Goal: Task Accomplishment & Management: Complete application form

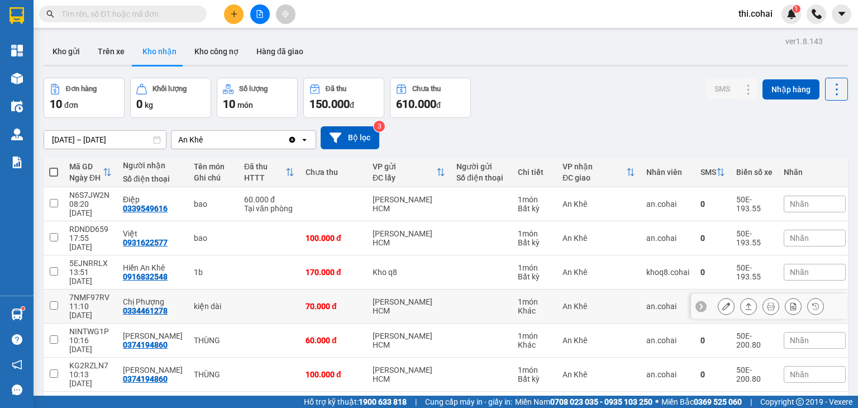
scroll to position [94, 0]
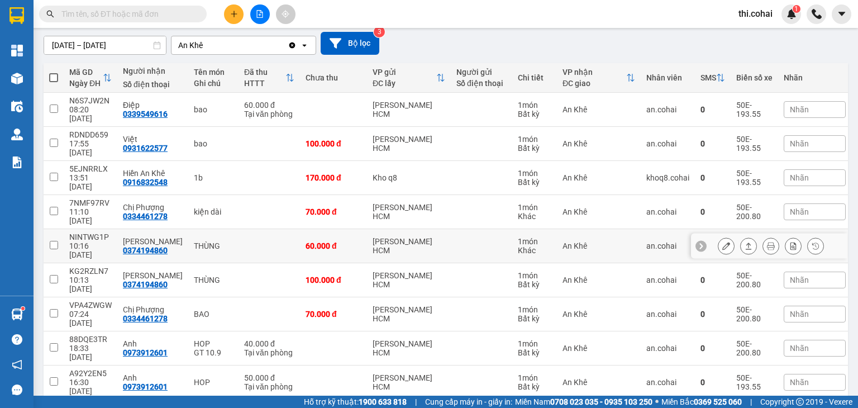
click at [721, 236] on button at bounding box center [726, 246] width 16 height 20
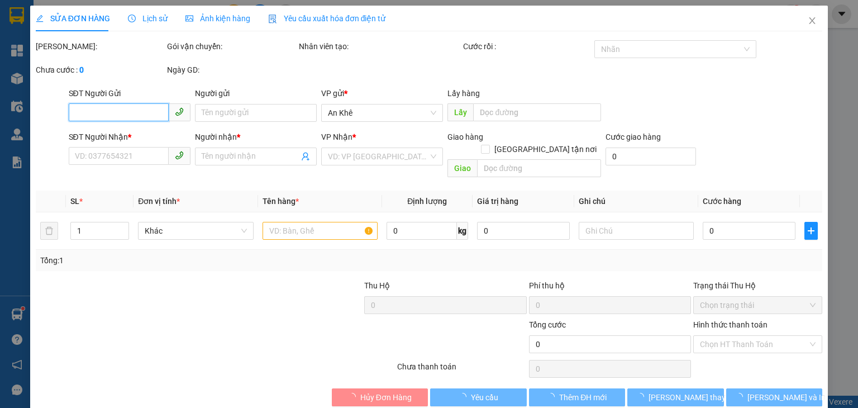
type input "0374194860"
type input "[PERSON_NAME]"
type input "60.000"
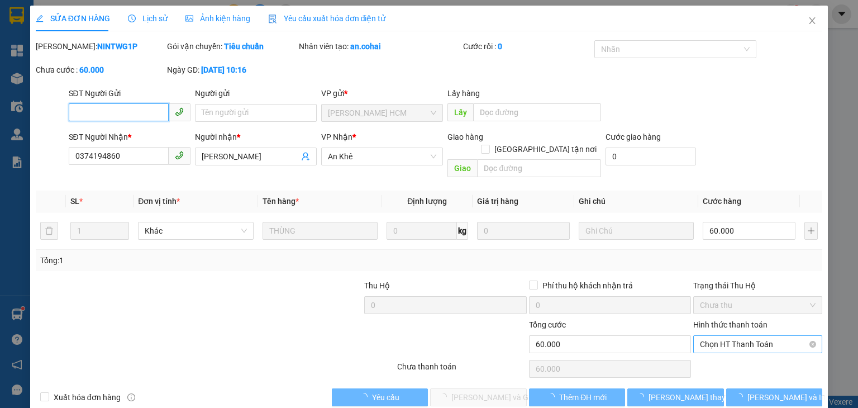
click at [714, 336] on span "Chọn HT Thanh Toán" at bounding box center [758, 344] width 116 height 17
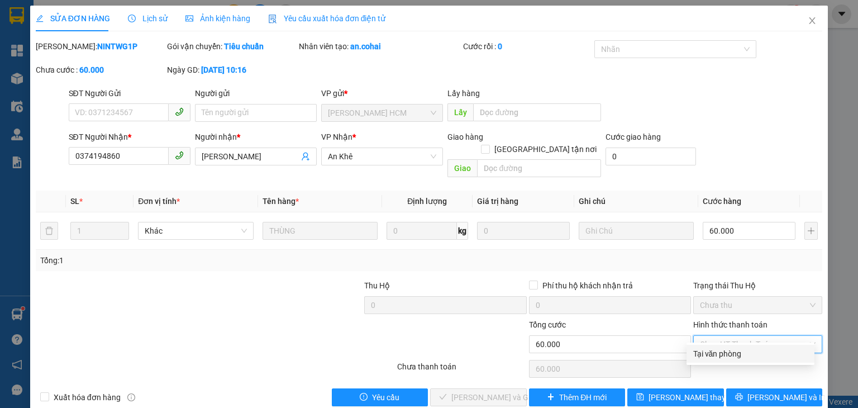
click at [714, 350] on div "Tại văn phòng" at bounding box center [750, 353] width 114 height 12
type input "0"
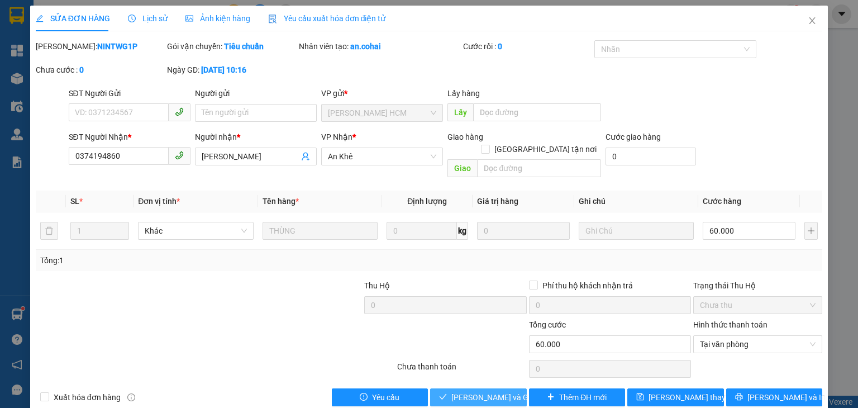
click at [463, 391] on span "[PERSON_NAME] và Giao hàng" at bounding box center [504, 397] width 107 height 12
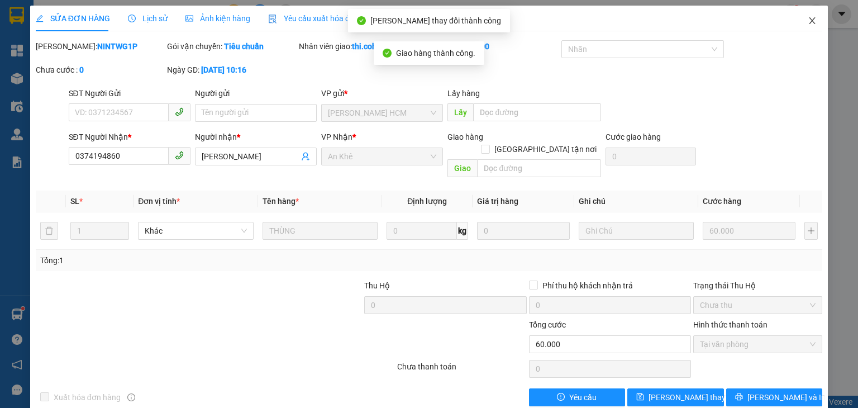
click at [809, 21] on icon "close" at bounding box center [812, 20] width 6 height 7
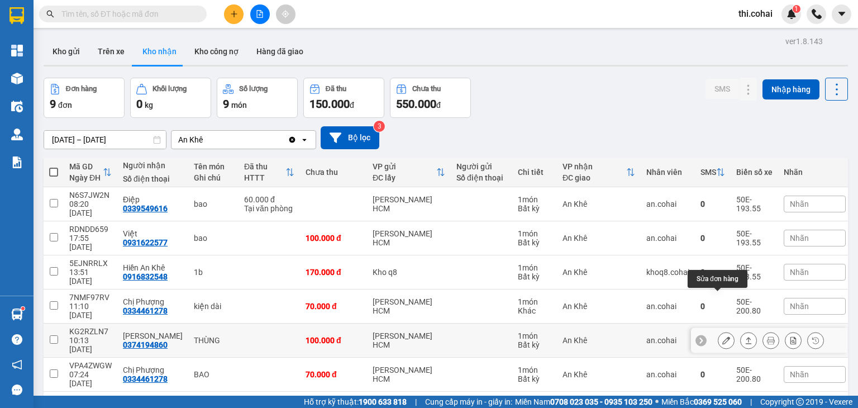
click at [722, 336] on icon at bounding box center [726, 340] width 8 height 8
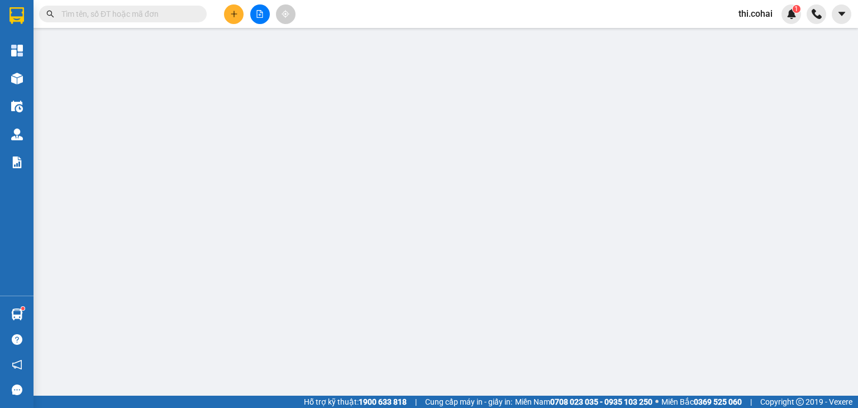
type input "0374194860"
type input "[PERSON_NAME]"
type input "100.000"
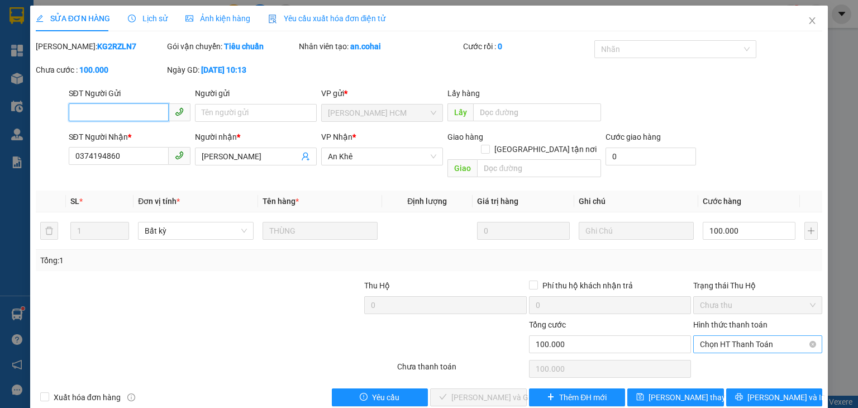
click at [717, 336] on span "Chọn HT Thanh Toán" at bounding box center [758, 344] width 116 height 17
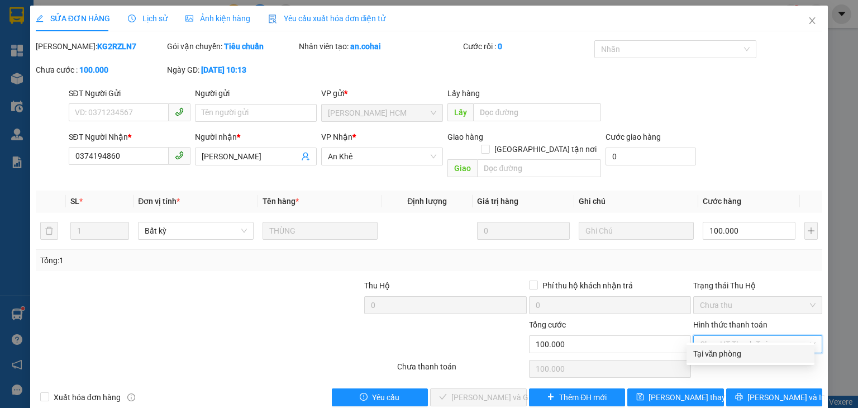
click at [706, 353] on div "Tại văn phòng" at bounding box center [750, 353] width 114 height 12
type input "0"
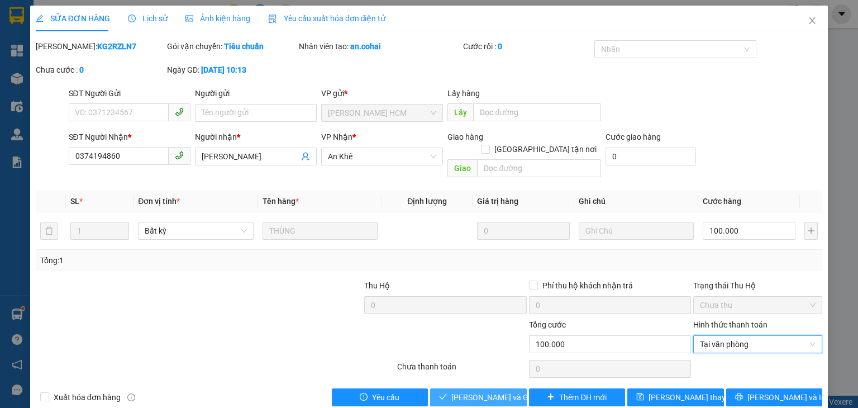
click at [482, 391] on span "[PERSON_NAME] và Giao hàng" at bounding box center [504, 397] width 107 height 12
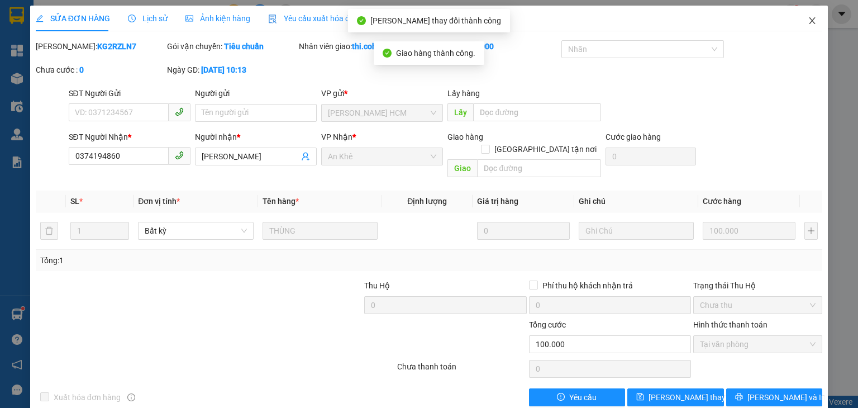
click at [807, 22] on icon "close" at bounding box center [811, 20] width 9 height 9
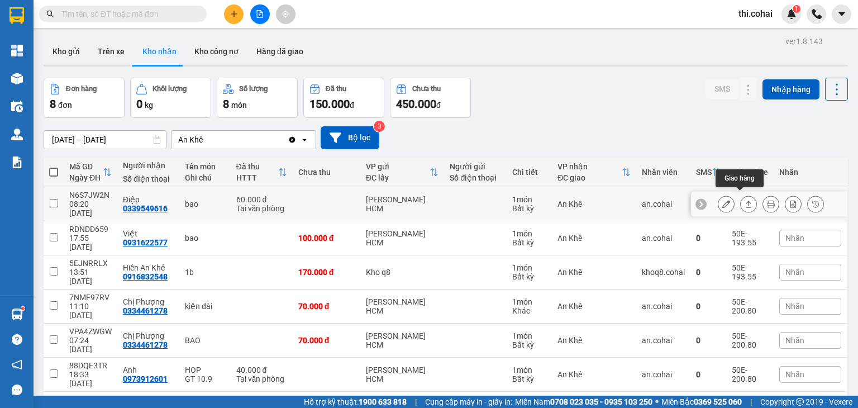
click at [744, 200] on icon at bounding box center [748, 204] width 8 height 8
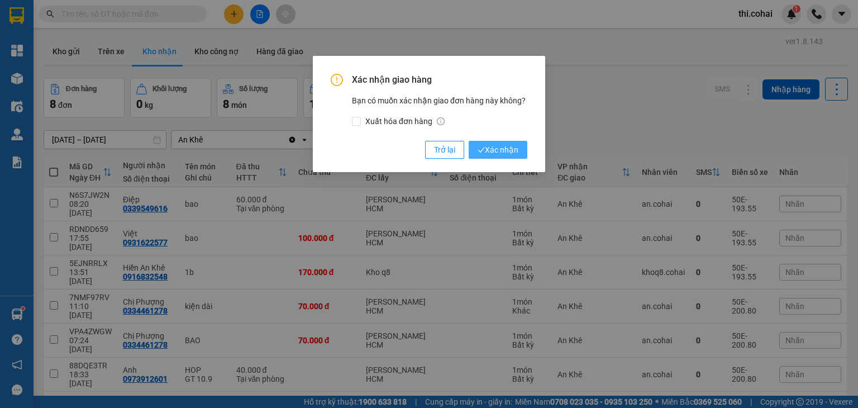
click at [503, 148] on span "Xác nhận" at bounding box center [497, 149] width 41 height 12
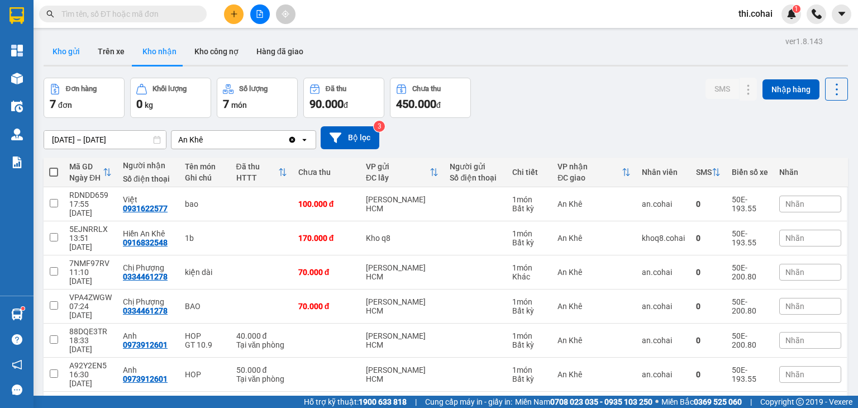
click at [72, 49] on button "Kho gửi" at bounding box center [66, 51] width 45 height 27
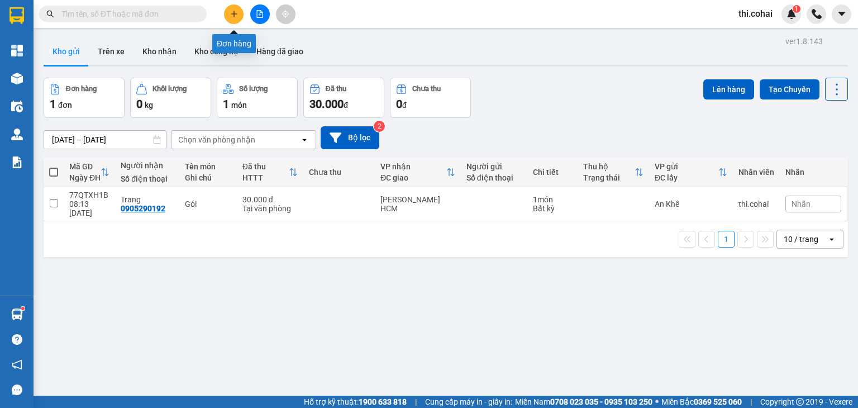
click at [235, 11] on icon "plus" at bounding box center [234, 14] width 8 height 8
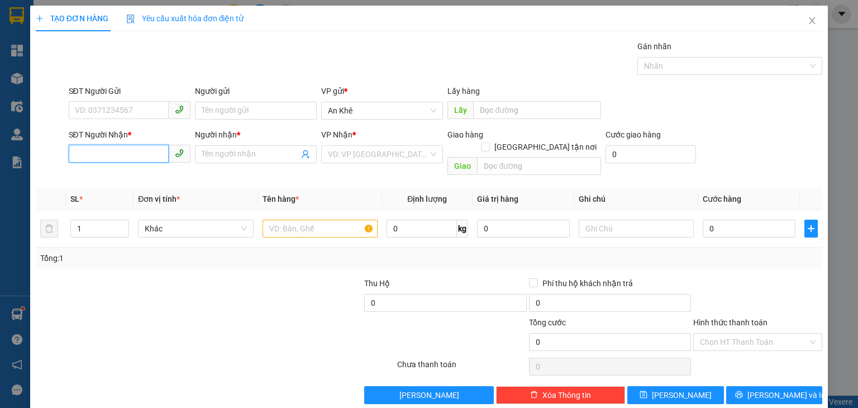
drag, startPoint x: 141, startPoint y: 156, endPoint x: 83, endPoint y: 9, distance: 158.1
click at [141, 152] on input "SĐT Người Nhận *" at bounding box center [119, 154] width 100 height 18
type input "0972457800"
click at [250, 157] on input "Người nhận *" at bounding box center [250, 154] width 97 height 12
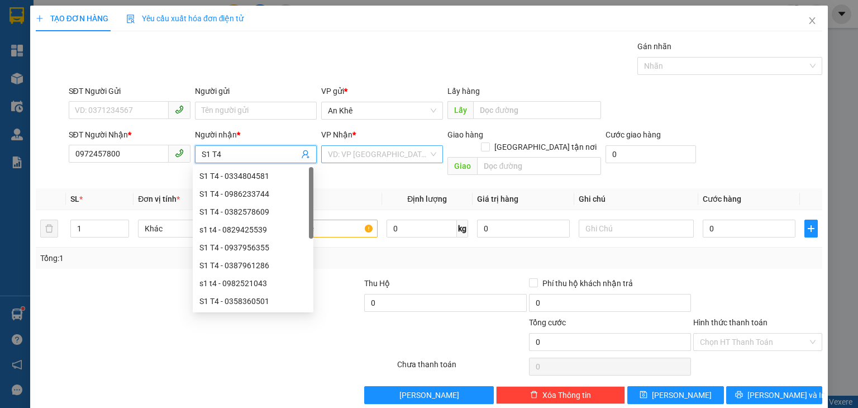
type input "S1 T4"
drag, startPoint x: 407, startPoint y: 150, endPoint x: 399, endPoint y: 195, distance: 45.9
click at [407, 151] on input "search" at bounding box center [378, 154] width 100 height 17
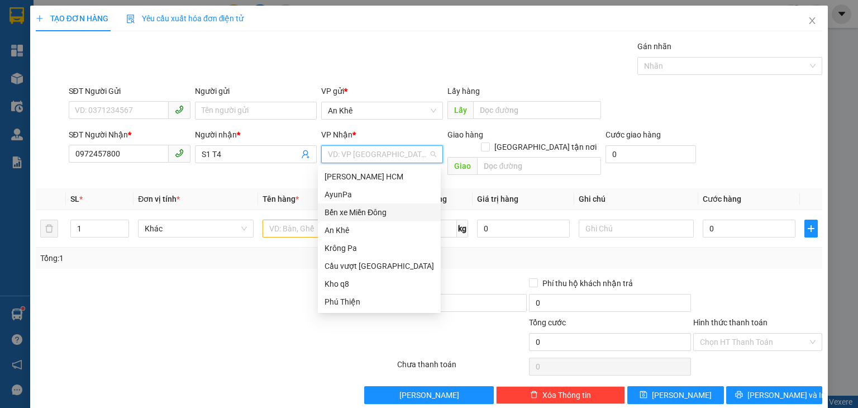
click at [391, 215] on div "Bến xe Miền Đông" at bounding box center [378, 212] width 109 height 12
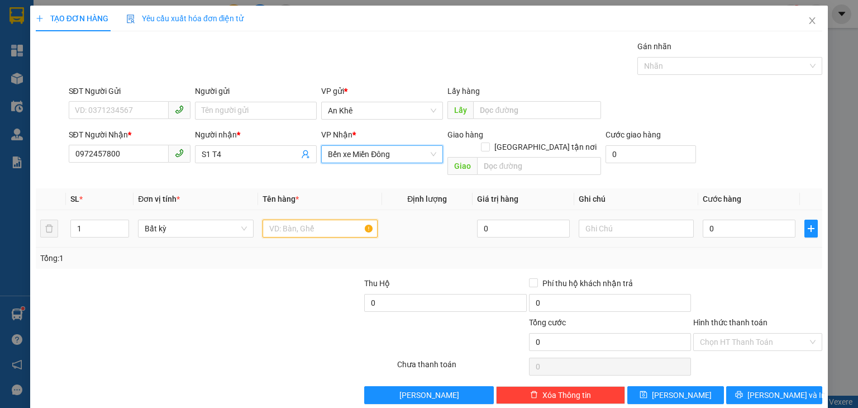
click at [329, 219] on input "text" at bounding box center [319, 228] width 115 height 18
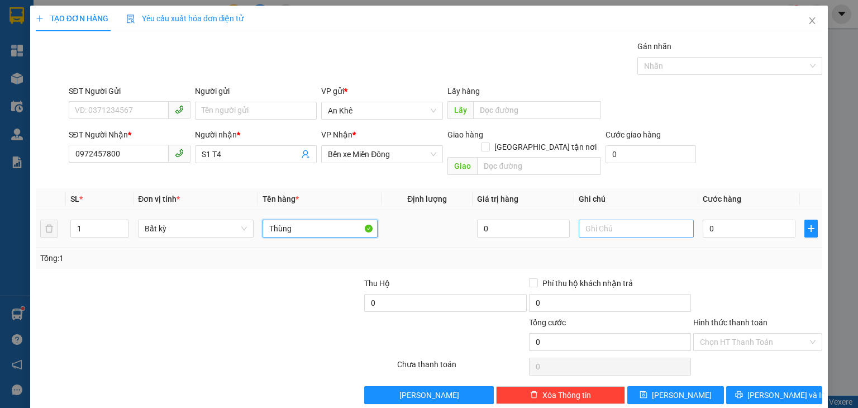
type input "Thùng"
click at [643, 219] on input "text" at bounding box center [635, 228] width 115 height 18
type input "Chưa báo cước"
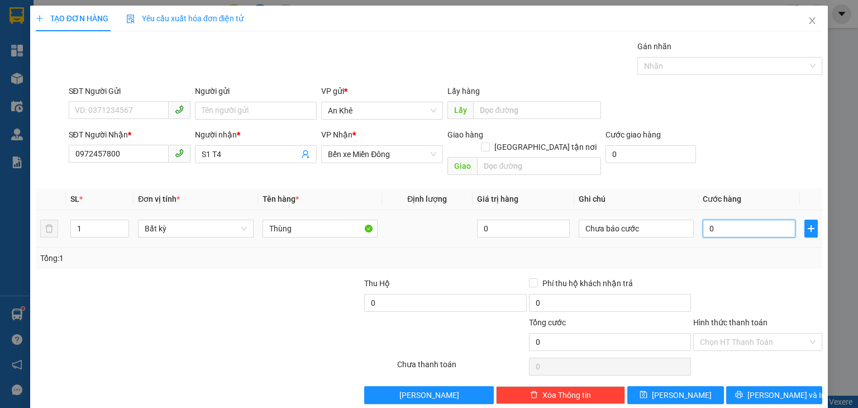
click at [702, 219] on input "0" at bounding box center [748, 228] width 93 height 18
type input "1"
type input "1.000"
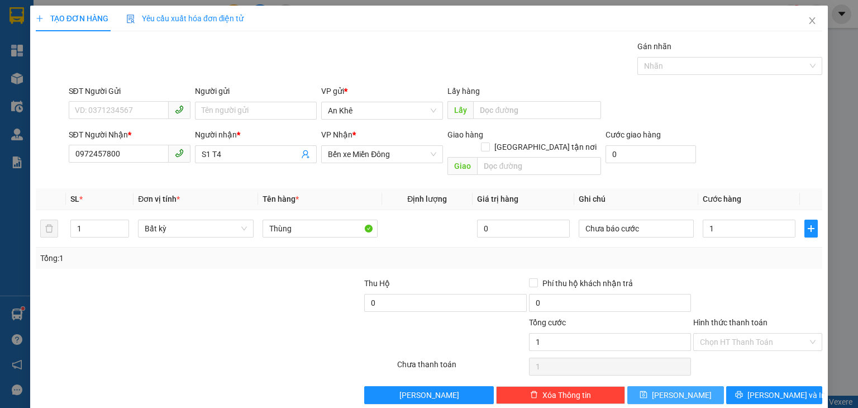
type input "1.000"
click at [676, 389] on span "[PERSON_NAME]" at bounding box center [682, 395] width 60 height 12
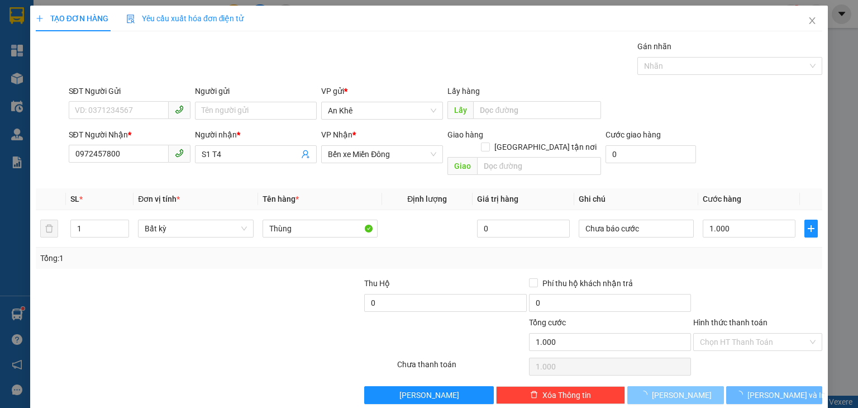
type input "0"
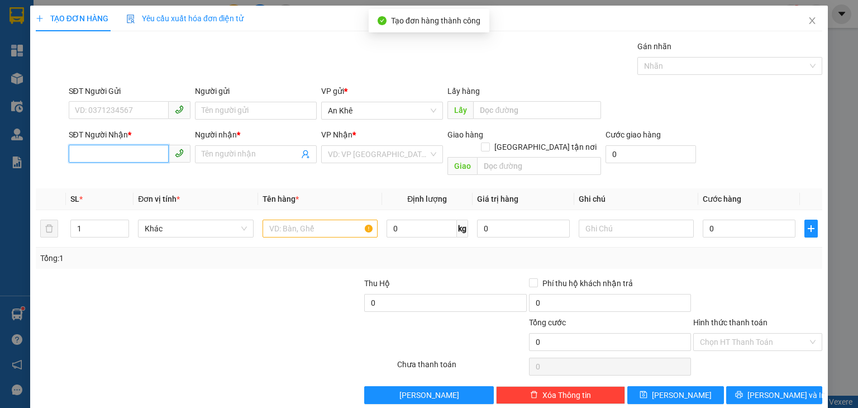
drag, startPoint x: 88, startPoint y: 153, endPoint x: 89, endPoint y: 4, distance: 149.1
click at [88, 139] on div "SĐT Người Nhận * VD: 0377654321" at bounding box center [130, 147] width 122 height 39
type input "0398310773"
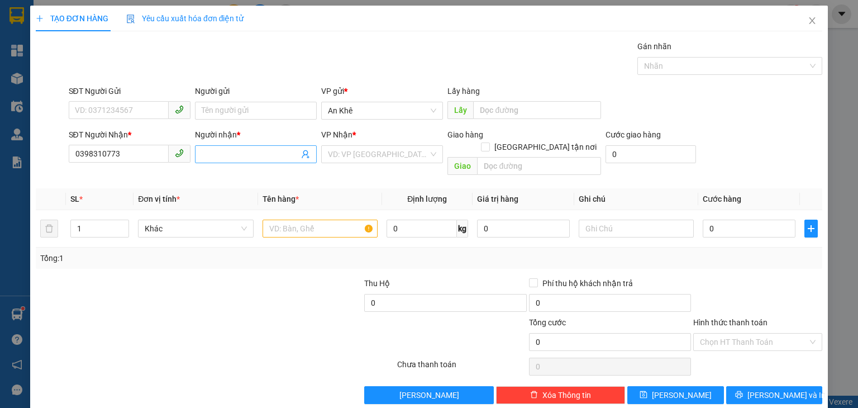
click at [234, 152] on input "Người nhận *" at bounding box center [250, 154] width 97 height 12
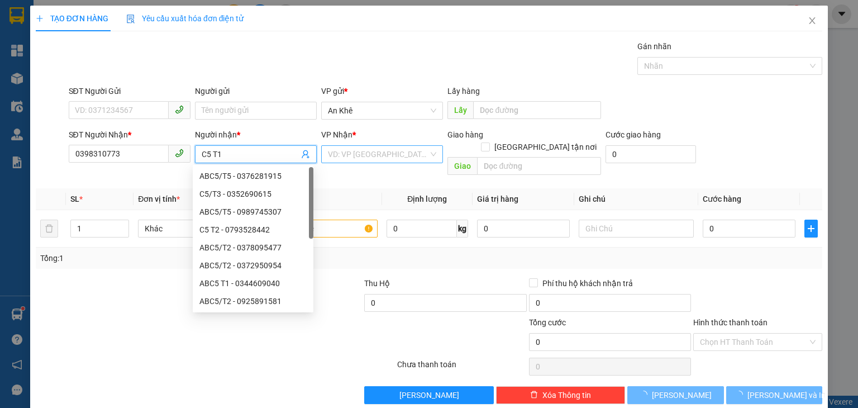
type input "C5 T1"
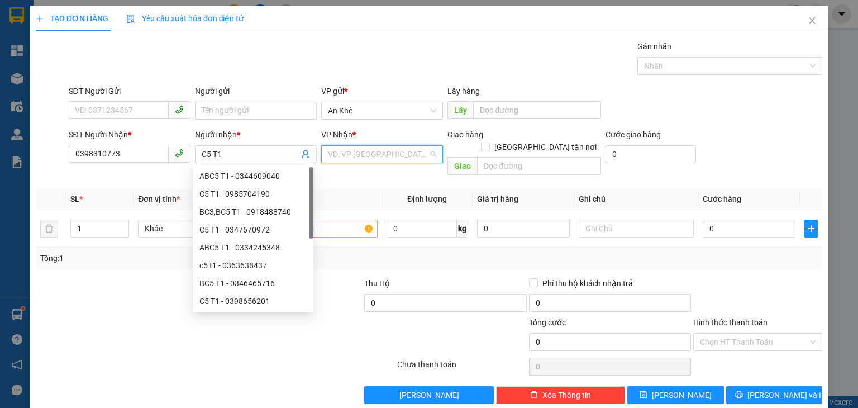
click at [362, 156] on input "search" at bounding box center [378, 154] width 100 height 17
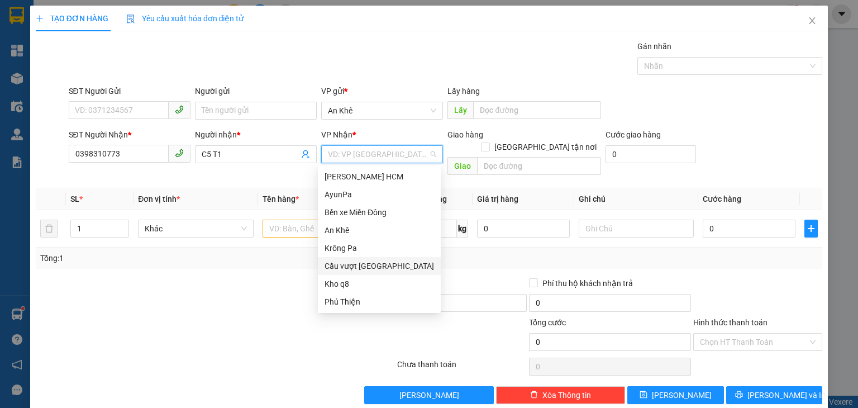
click at [374, 260] on div "Cầu vượt [GEOGRAPHIC_DATA]" at bounding box center [378, 266] width 109 height 12
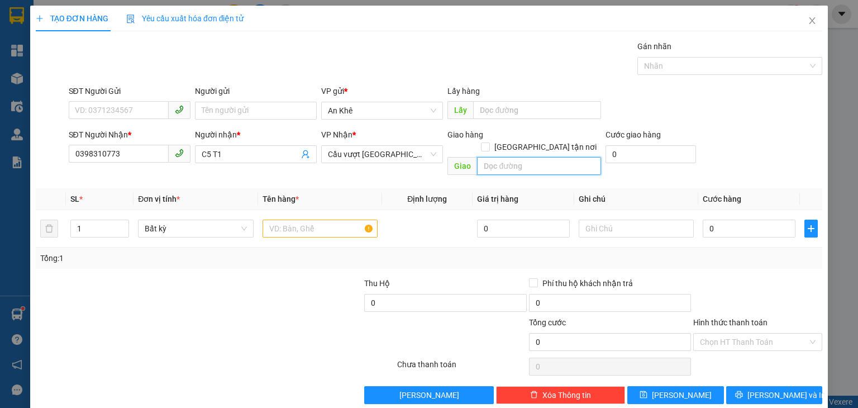
click at [507, 157] on input "text" at bounding box center [539, 166] width 124 height 18
type input "N4 Hiệp Phước"
click at [328, 220] on input "text" at bounding box center [319, 228] width 115 height 18
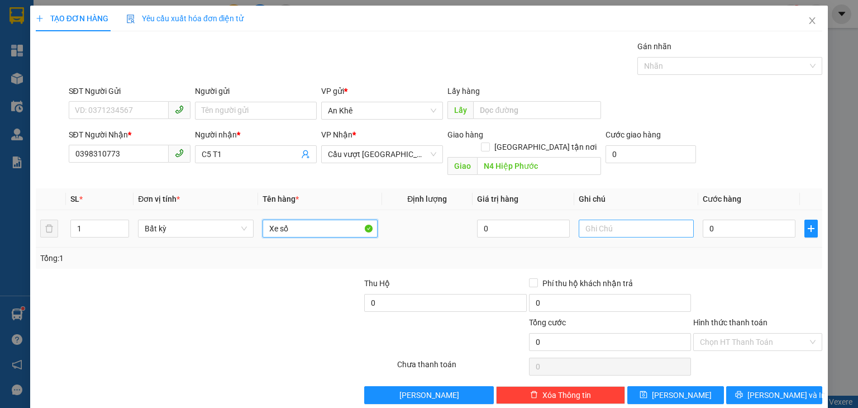
type input "Xe số"
click at [616, 219] on input "text" at bounding box center [635, 228] width 115 height 18
type input "Trang CX gt R"
click at [708, 219] on input "0" at bounding box center [748, 228] width 93 height 18
type input "4"
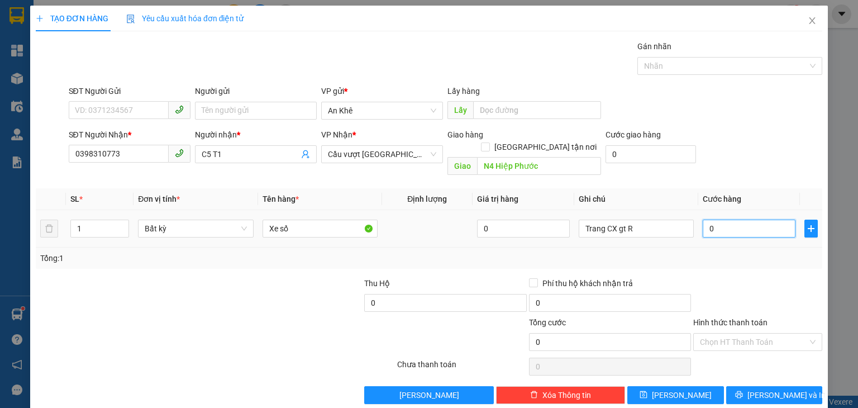
type input "4"
type input "40"
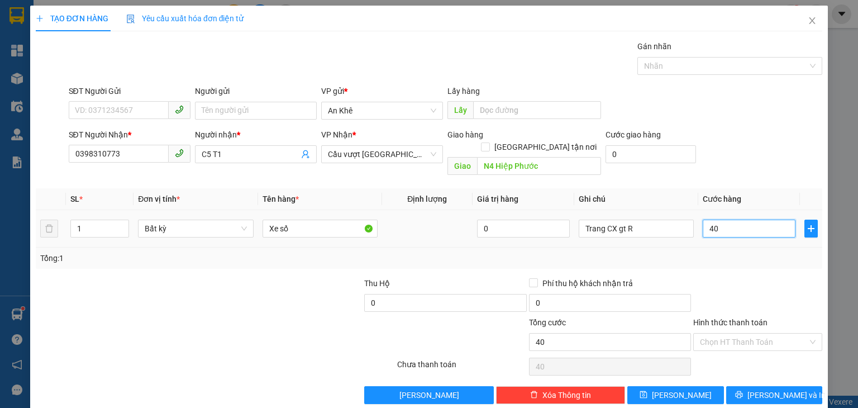
type input "400"
type input "400.000"
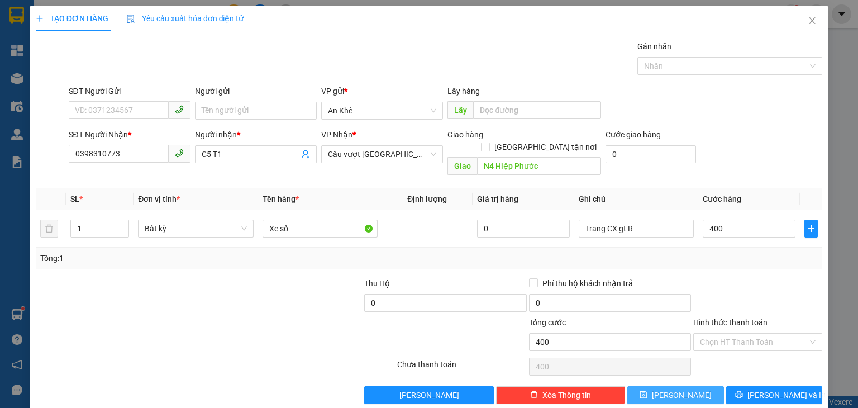
type input "400.000"
click at [675, 389] on span "[PERSON_NAME]" at bounding box center [682, 395] width 60 height 12
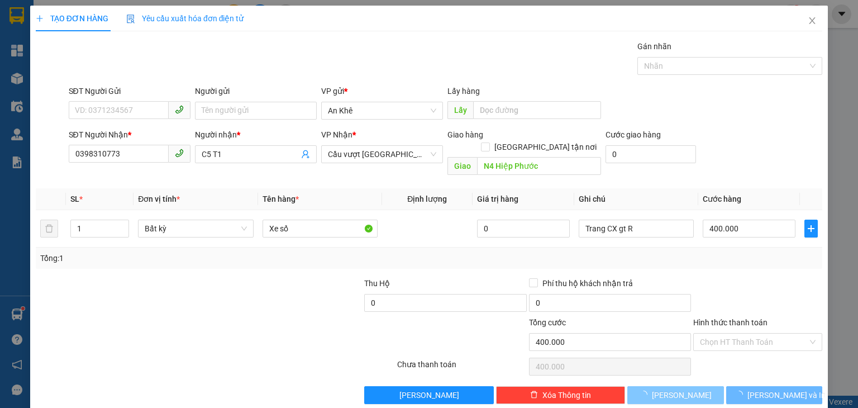
type input "0"
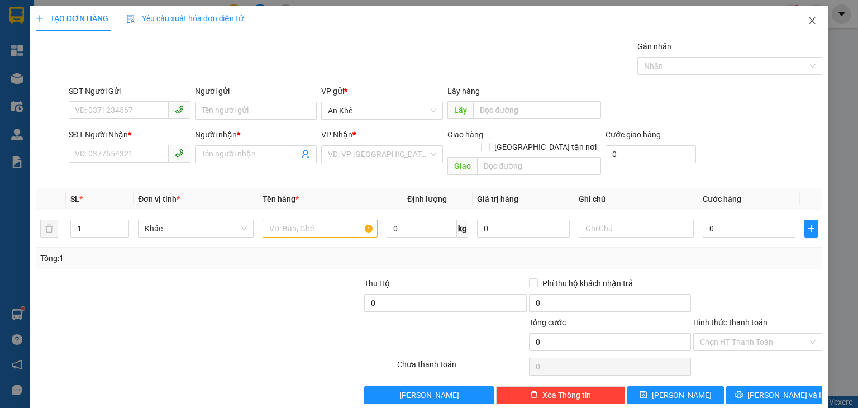
click at [807, 21] on icon "close" at bounding box center [811, 20] width 9 height 9
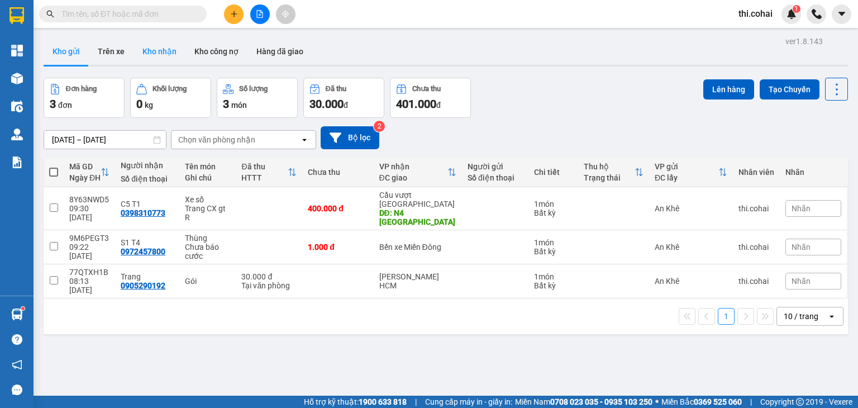
click at [159, 57] on button "Kho nhận" at bounding box center [159, 51] width 52 height 27
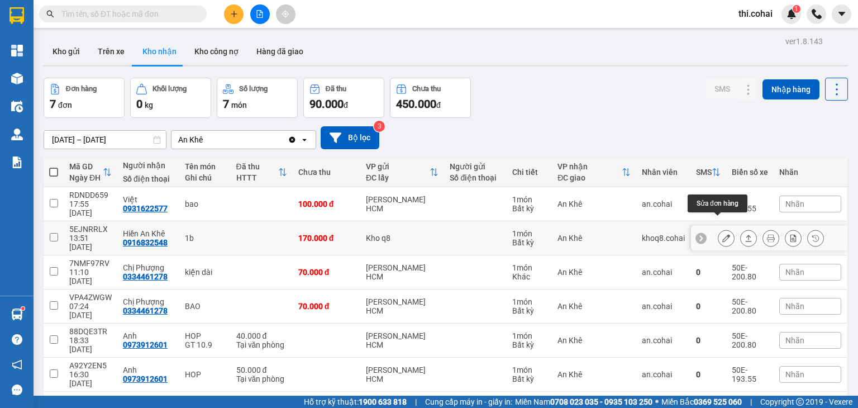
click at [722, 234] on icon at bounding box center [726, 238] width 8 height 8
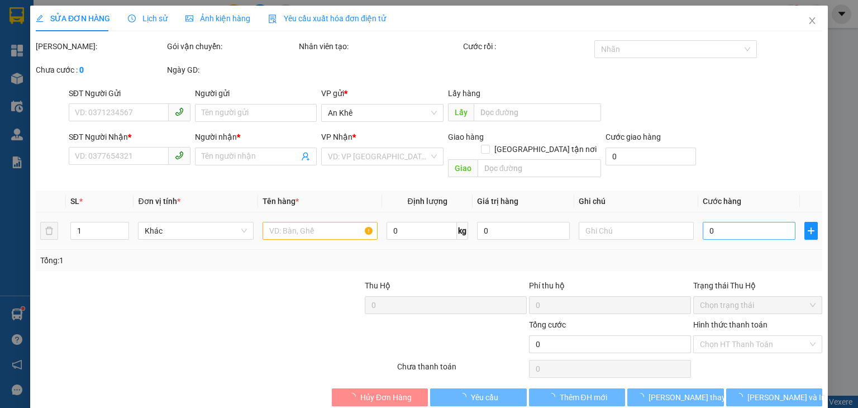
type input "0916832548"
type input "Hiền An Khê"
type input "170.000"
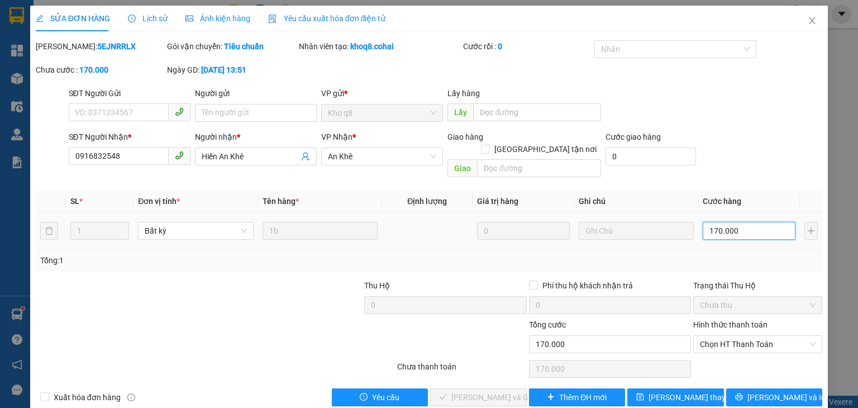
click at [743, 222] on input "170.000" at bounding box center [748, 231] width 93 height 18
type input "1"
type input "15"
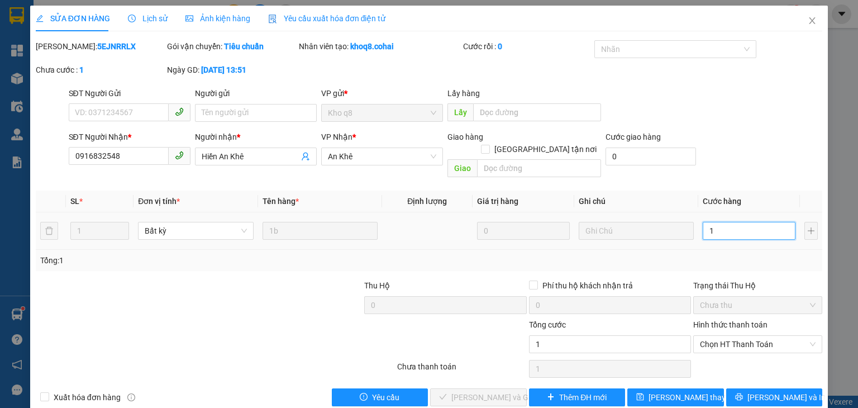
type input "15"
type input "150"
click at [750, 336] on span "Chọn HT Thanh Toán" at bounding box center [758, 344] width 116 height 17
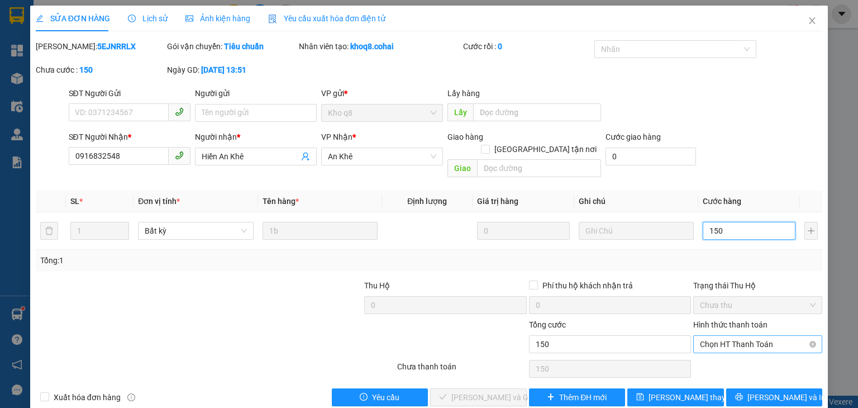
type input "150"
type input "150.000"
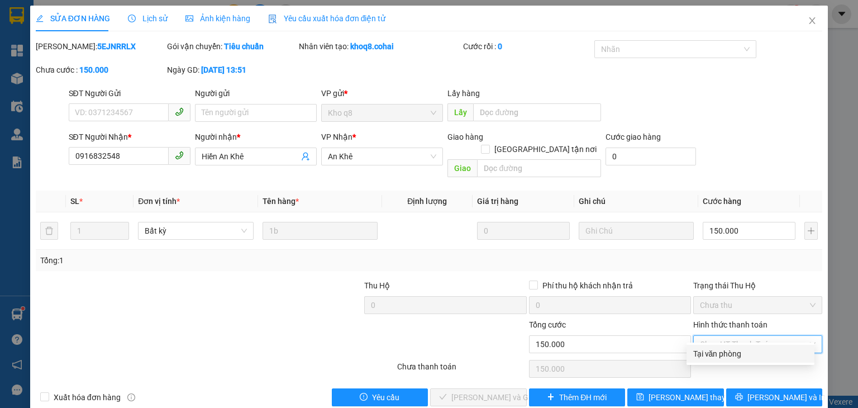
click at [713, 352] on div "Tại văn phòng" at bounding box center [750, 353] width 114 height 12
type input "0"
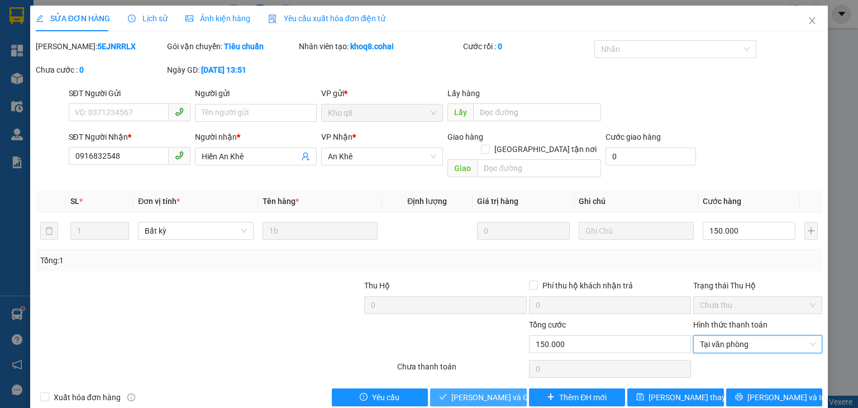
click at [495, 391] on span "[PERSON_NAME] và Giao hàng" at bounding box center [504, 397] width 107 height 12
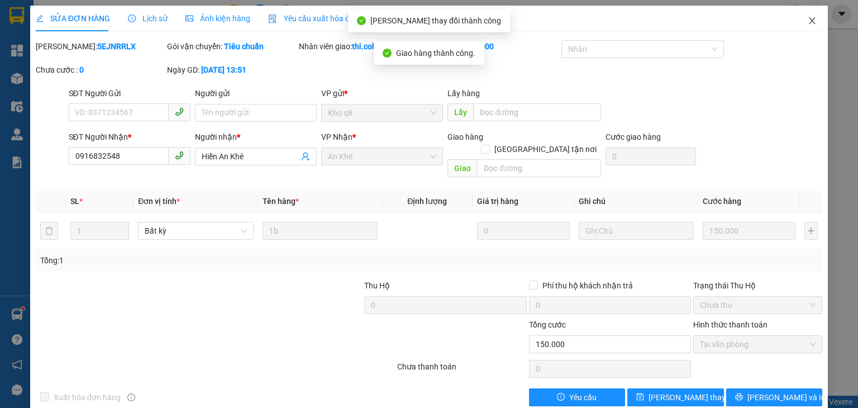
click at [807, 18] on icon "close" at bounding box center [811, 20] width 9 height 9
